Goal: Information Seeking & Learning: Learn about a topic

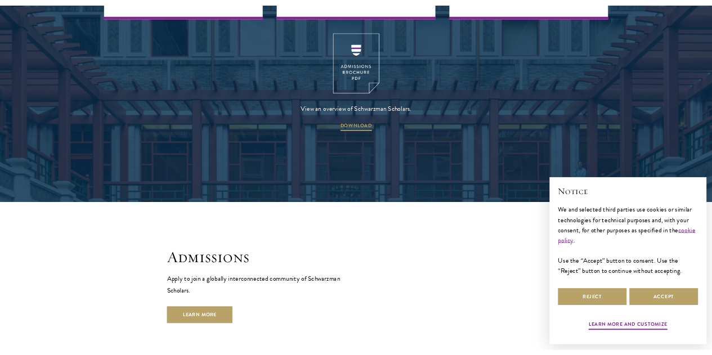
scroll to position [1800, 0]
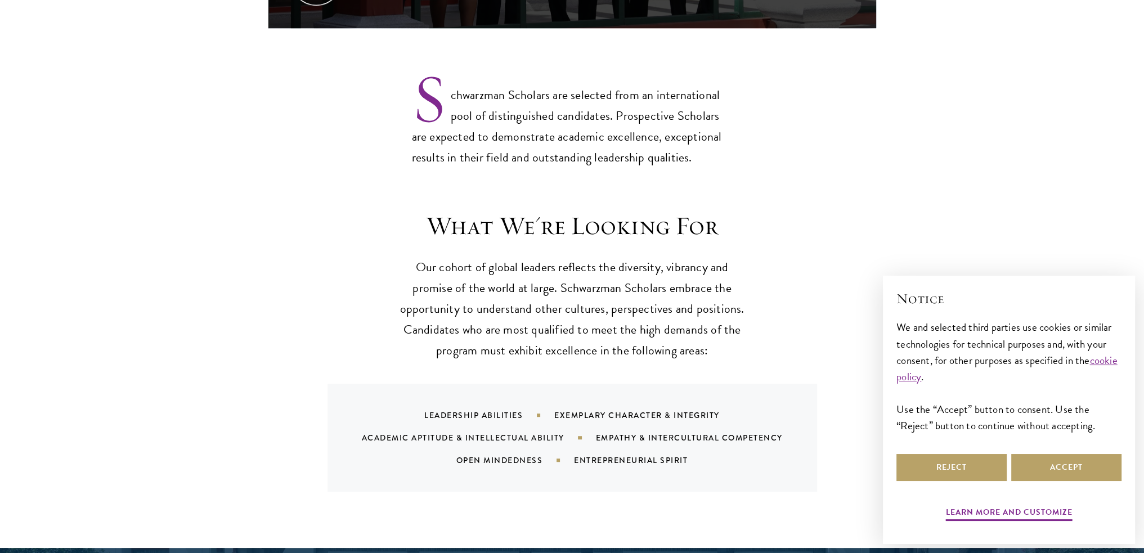
scroll to position [900, 0]
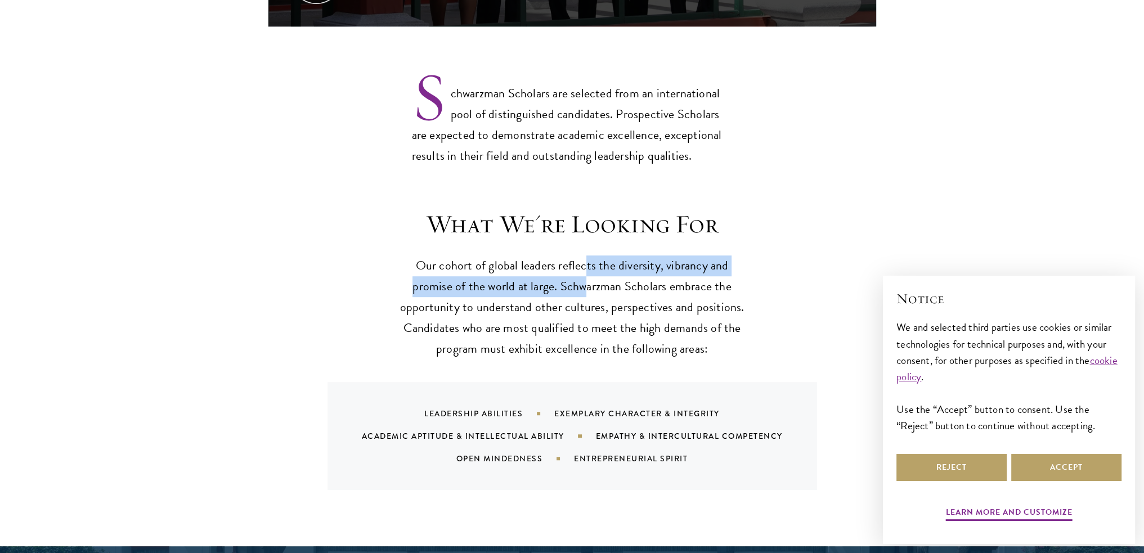
drag, startPoint x: 584, startPoint y: 258, endPoint x: 585, endPoint y: 273, distance: 14.6
click at [586, 273] on p "Our cohort of global leaders reflects the diversity, vibrancy and promise of th…" at bounding box center [572, 307] width 349 height 104
click at [585, 273] on p "Our cohort of global leaders reflects the diversity, vibrancy and promise of th…" at bounding box center [572, 307] width 349 height 104
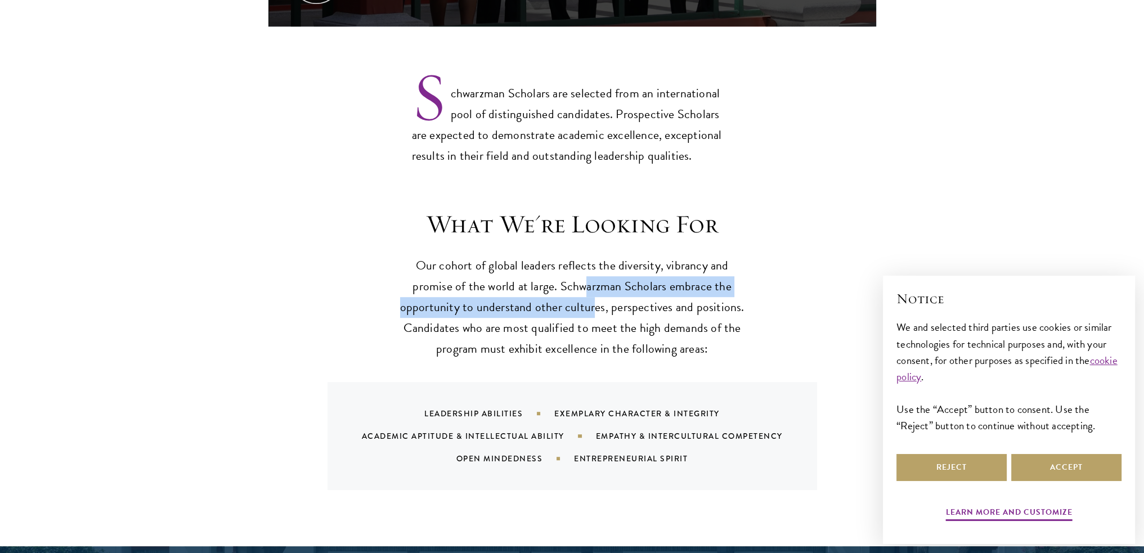
drag, startPoint x: 588, startPoint y: 255, endPoint x: 594, endPoint y: 280, distance: 25.5
click at [594, 280] on p "Our cohort of global leaders reflects the diversity, vibrancy and promise of th…" at bounding box center [572, 307] width 349 height 104
click at [593, 280] on p "Our cohort of global leaders reflects the diversity, vibrancy and promise of th…" at bounding box center [572, 307] width 349 height 104
click at [587, 256] on p "Our cohort of global leaders reflects the diversity, vibrancy and promise of th…" at bounding box center [572, 307] width 349 height 104
click at [561, 262] on p "Our cohort of global leaders reflects the diversity, vibrancy and promise of th…" at bounding box center [572, 307] width 349 height 104
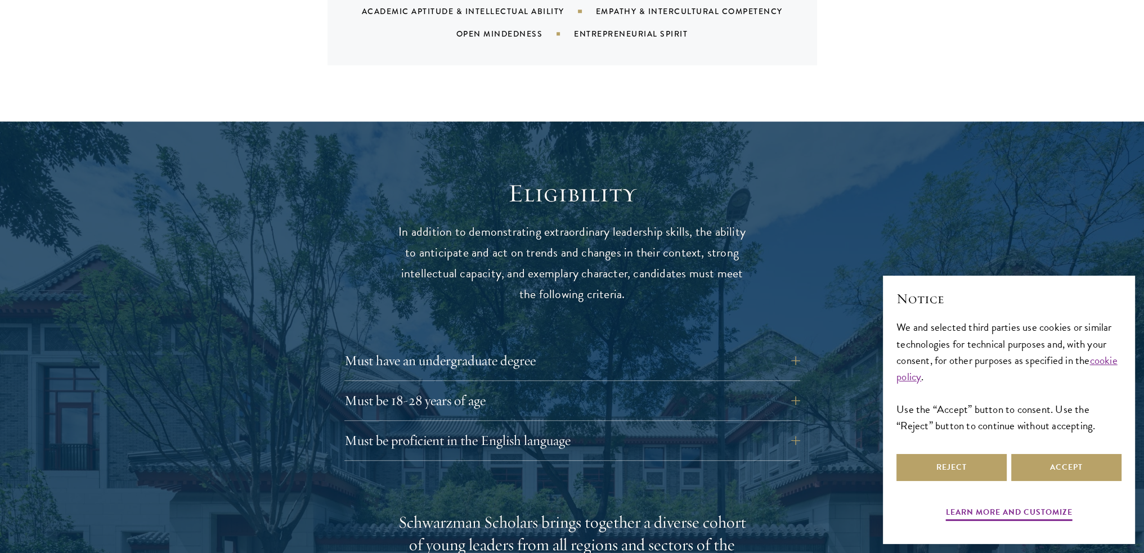
scroll to position [1350, 0]
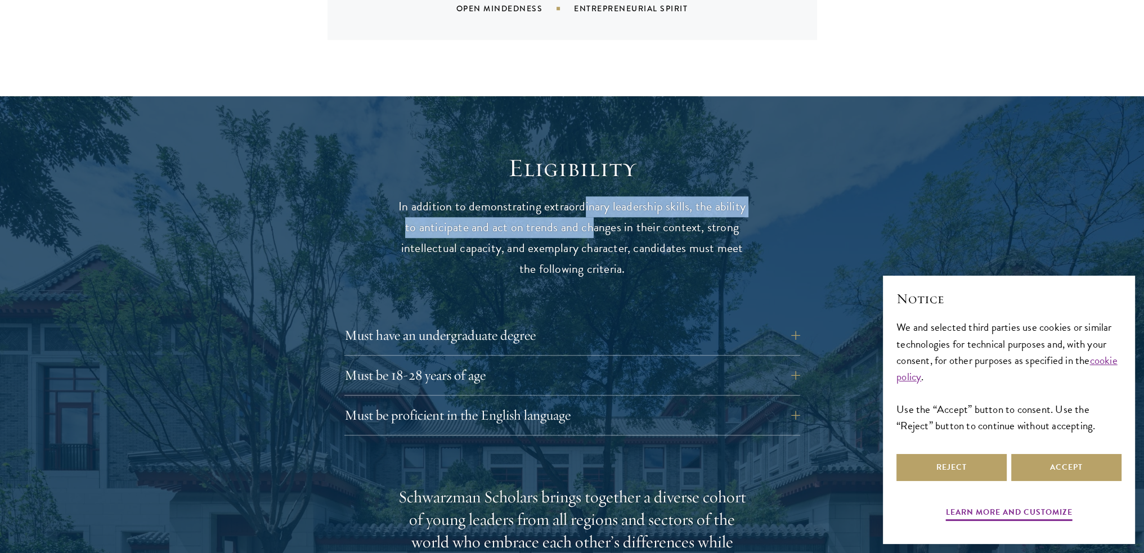
drag, startPoint x: 583, startPoint y: 188, endPoint x: 590, endPoint y: 211, distance: 24.0
click at [590, 211] on p "In addition to demonstrating extraordinary leadership skills, the ability to an…" at bounding box center [572, 237] width 349 height 83
click at [590, 212] on p "In addition to demonstrating extraordinary leadership skills, the ability to an…" at bounding box center [572, 237] width 349 height 83
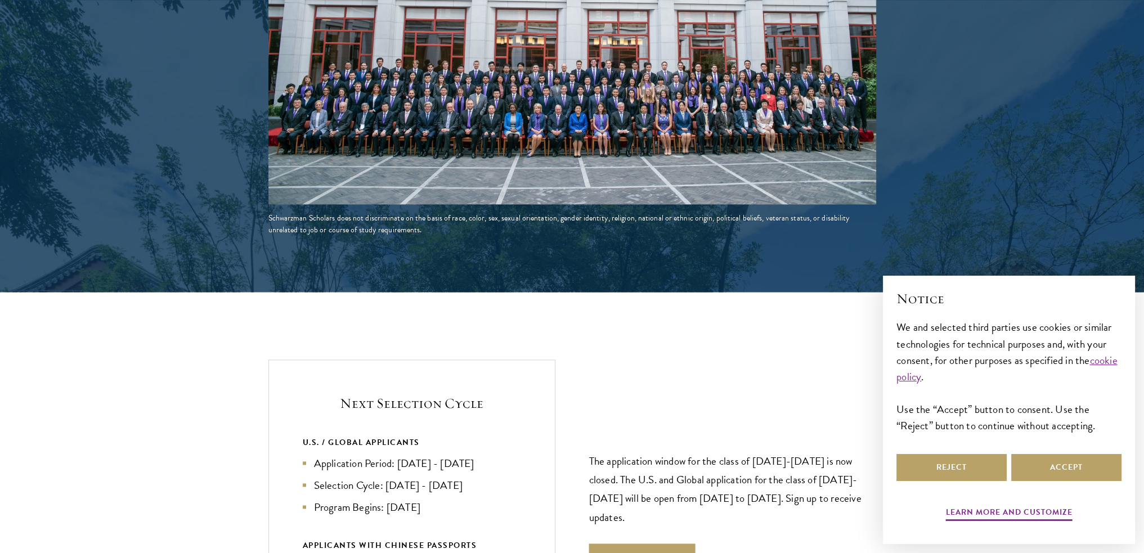
scroll to position [2194, 0]
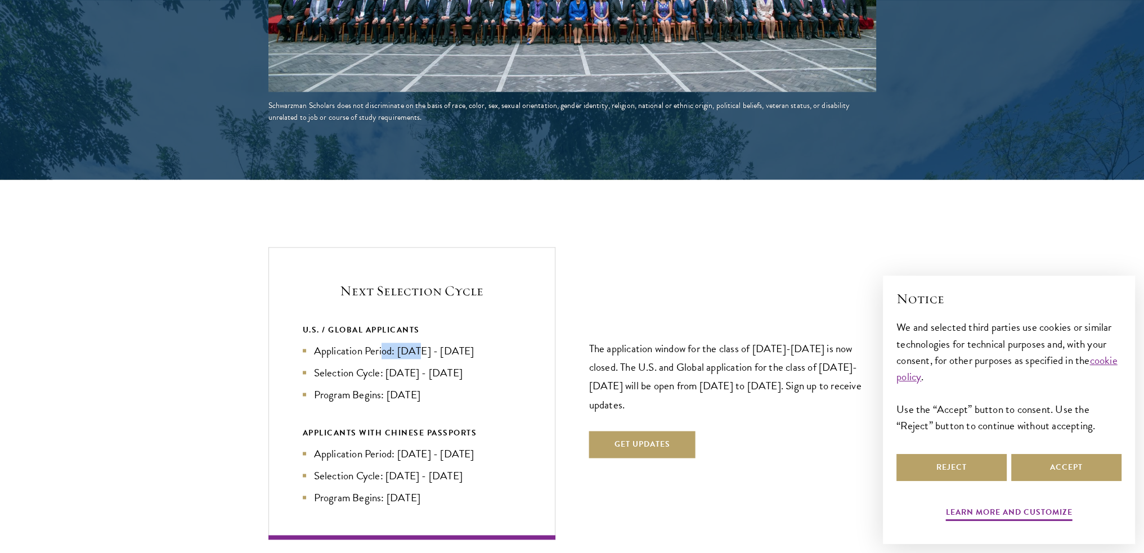
drag, startPoint x: 389, startPoint y: 325, endPoint x: 416, endPoint y: 325, distance: 27.0
click at [416, 343] on li "Application Period: [DATE] - [DATE]" at bounding box center [412, 351] width 218 height 16
click at [430, 343] on li "Application Period: [DATE] - [DATE]" at bounding box center [412, 351] width 218 height 16
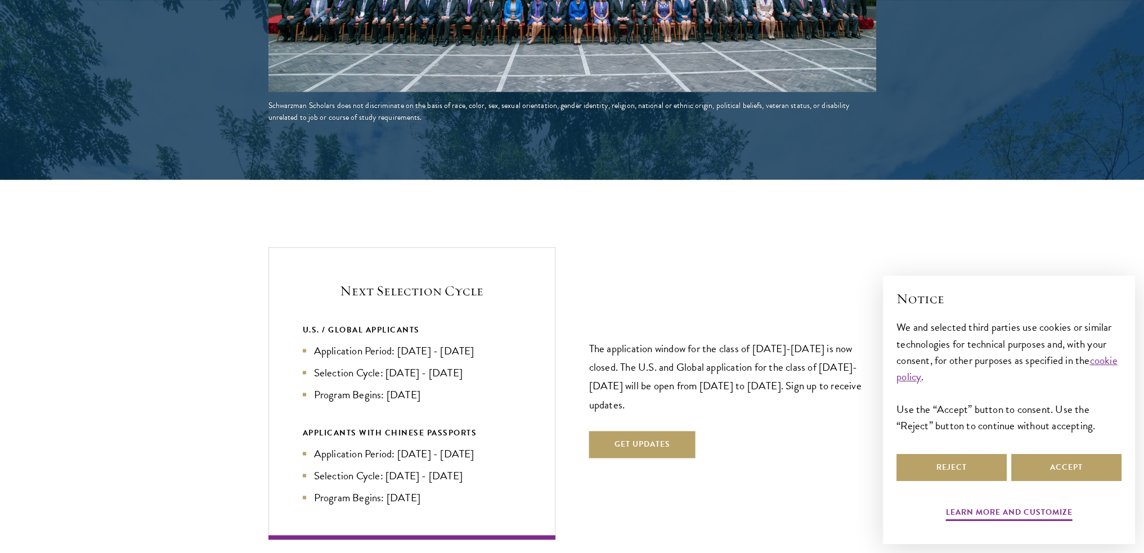
drag, startPoint x: 398, startPoint y: 327, endPoint x: 495, endPoint y: 325, distance: 96.8
click at [495, 343] on li "Application Period: [DATE] - [DATE]" at bounding box center [412, 351] width 218 height 16
drag, startPoint x: 401, startPoint y: 328, endPoint x: 479, endPoint y: 328, distance: 78.2
click at [479, 343] on li "Application Period: [DATE] - [DATE]" at bounding box center [412, 351] width 218 height 16
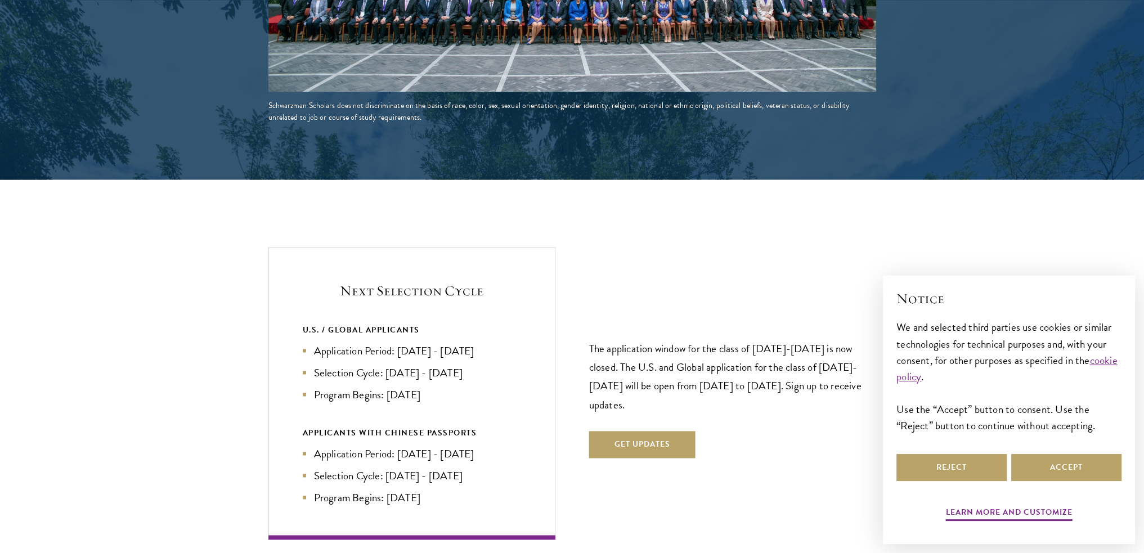
click at [479, 343] on li "Application Period: [DATE] - [DATE]" at bounding box center [412, 351] width 218 height 16
drag, startPoint x: 491, startPoint y: 329, endPoint x: 397, endPoint y: 326, distance: 94.0
click at [397, 343] on li "Application Period: [DATE] - [DATE]" at bounding box center [412, 351] width 218 height 16
click at [398, 343] on li "Application Period: [DATE] - [DATE]" at bounding box center [412, 351] width 218 height 16
drag, startPoint x: 399, startPoint y: 326, endPoint x: 491, endPoint y: 327, distance: 91.7
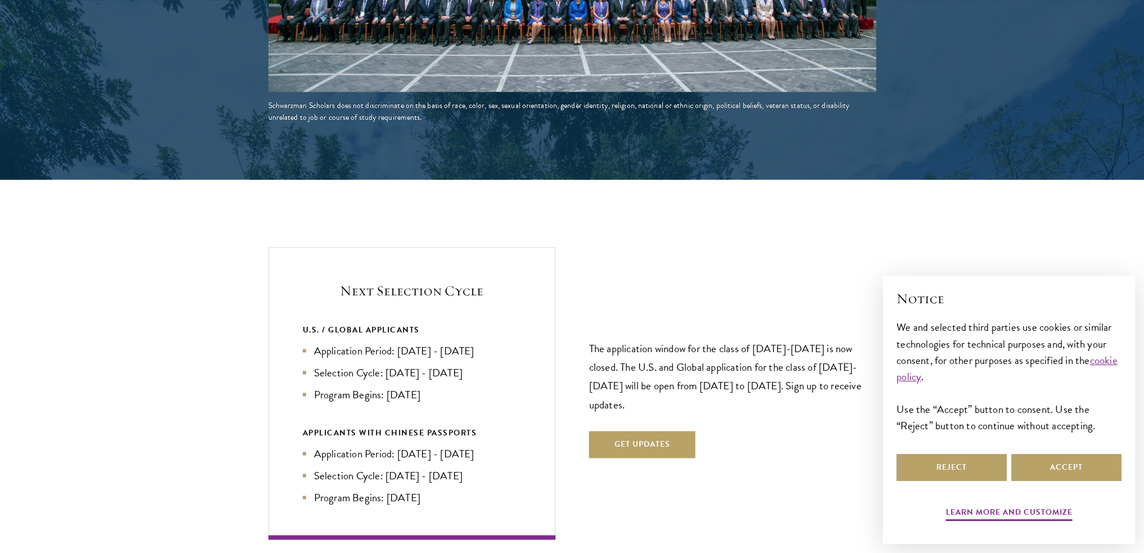
click at [491, 343] on li "Application Period: [DATE] - [DATE]" at bounding box center [412, 351] width 218 height 16
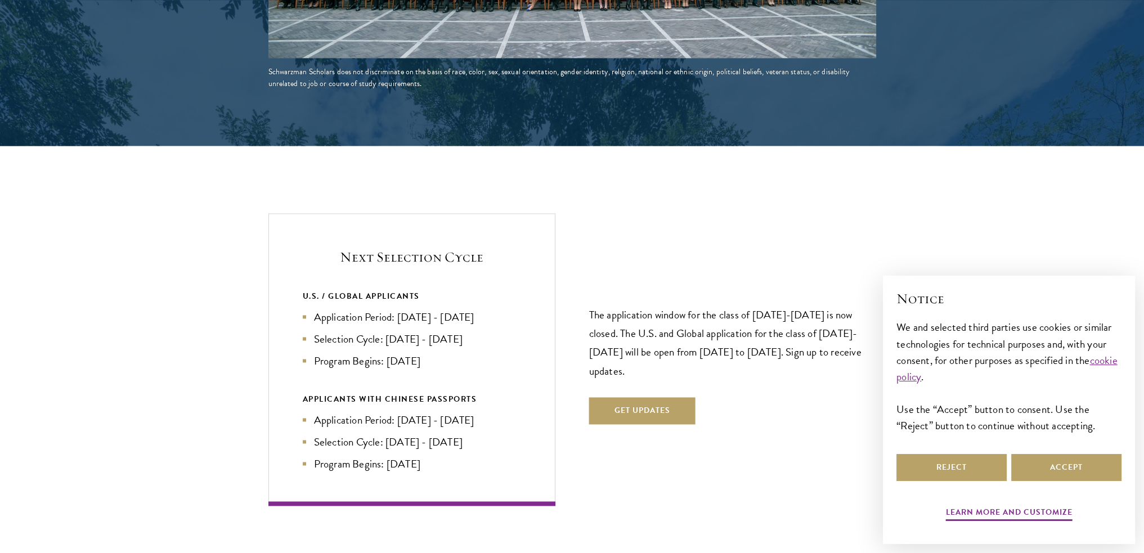
scroll to position [2250, 0]
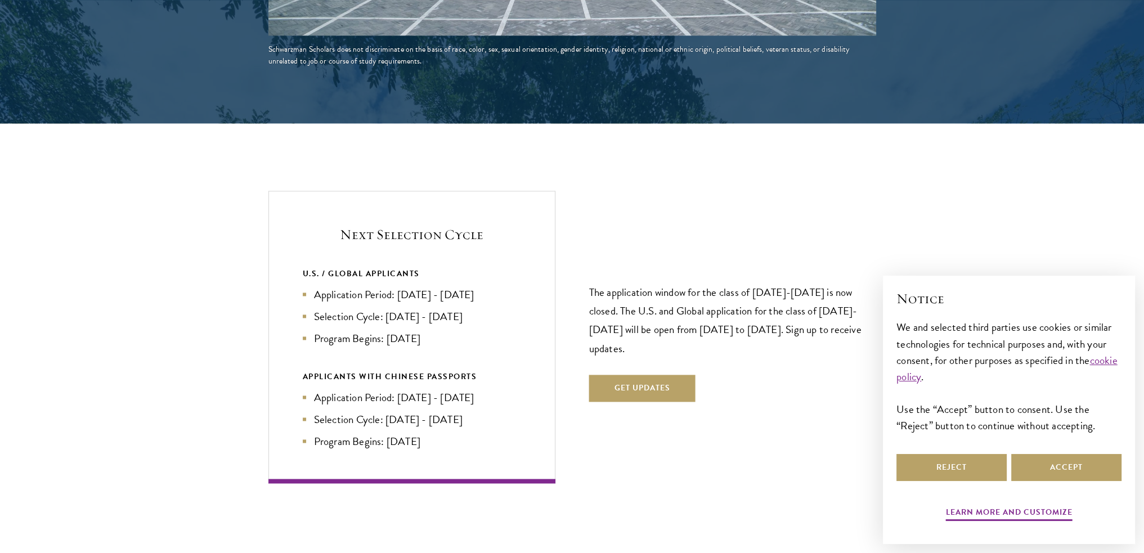
drag, startPoint x: 384, startPoint y: 318, endPoint x: 434, endPoint y: 314, distance: 50.8
click at [434, 330] on li "Program Begins: [DATE]" at bounding box center [412, 338] width 218 height 16
drag, startPoint x: 425, startPoint y: 314, endPoint x: 387, endPoint y: 317, distance: 38.3
click at [387, 330] on li "Program Begins: [DATE]" at bounding box center [412, 338] width 218 height 16
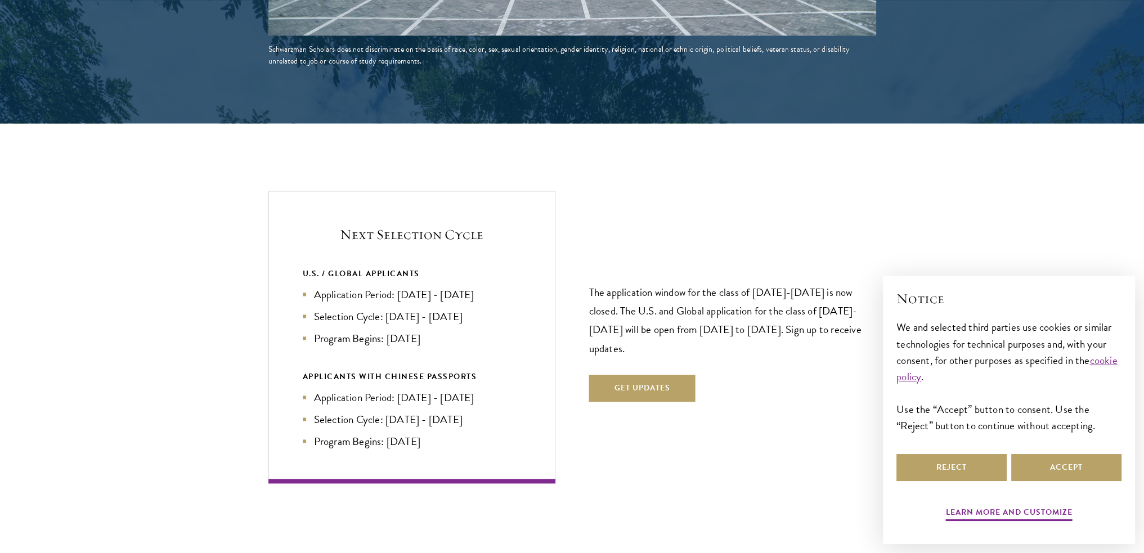
click at [387, 330] on li "Program Begins: [DATE]" at bounding box center [412, 338] width 218 height 16
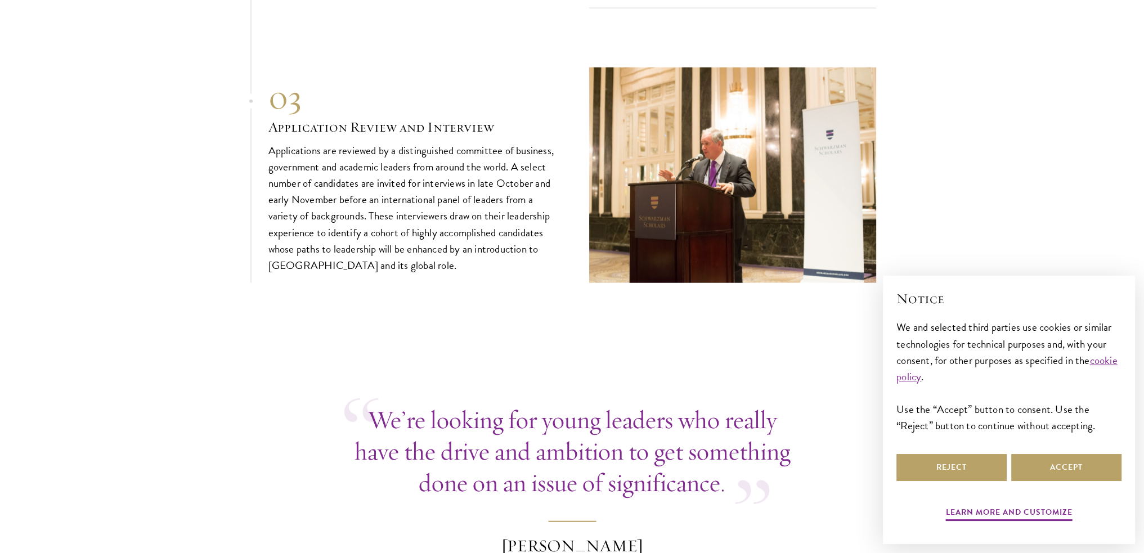
scroll to position [3938, 0]
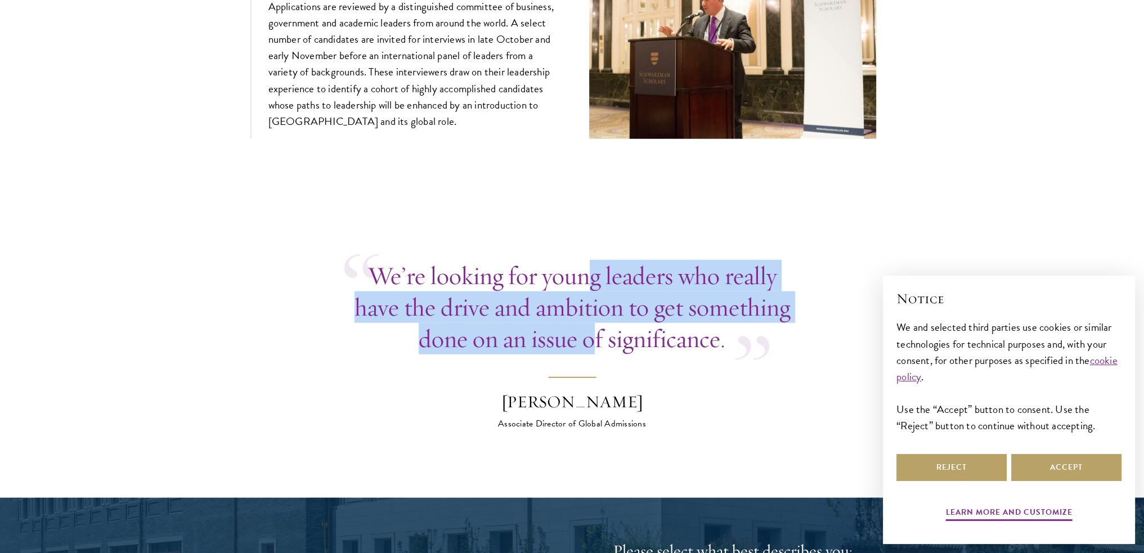
drag, startPoint x: 593, startPoint y: 257, endPoint x: 593, endPoint y: 303, distance: 46.1
click at [593, 303] on p "We’re looking for young leaders who really have the drive and ambition to get s…" at bounding box center [572, 307] width 456 height 95
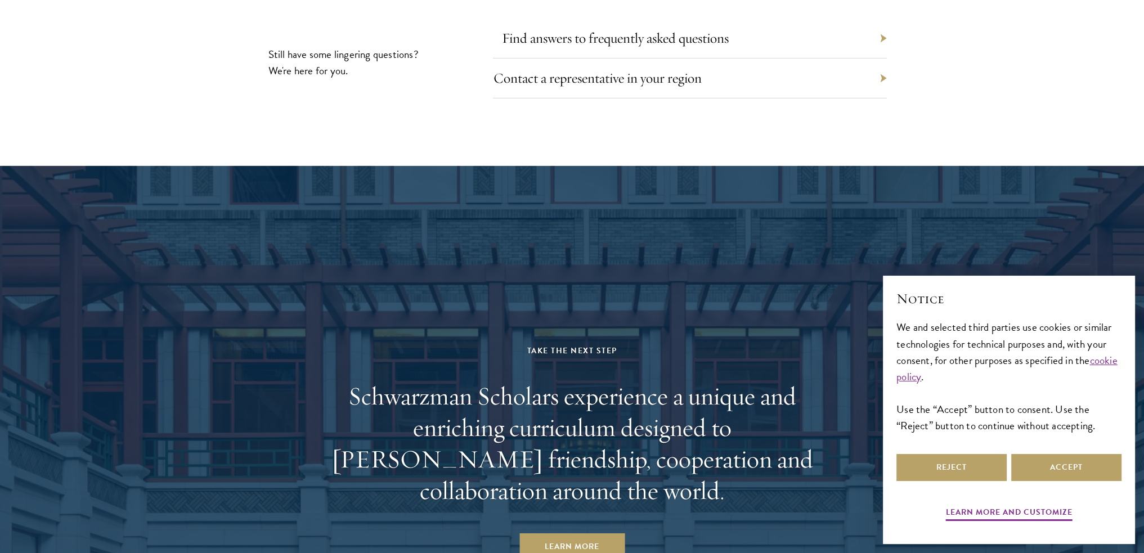
scroll to position [5344, 0]
